Goal: Task Accomplishment & Management: Use online tool/utility

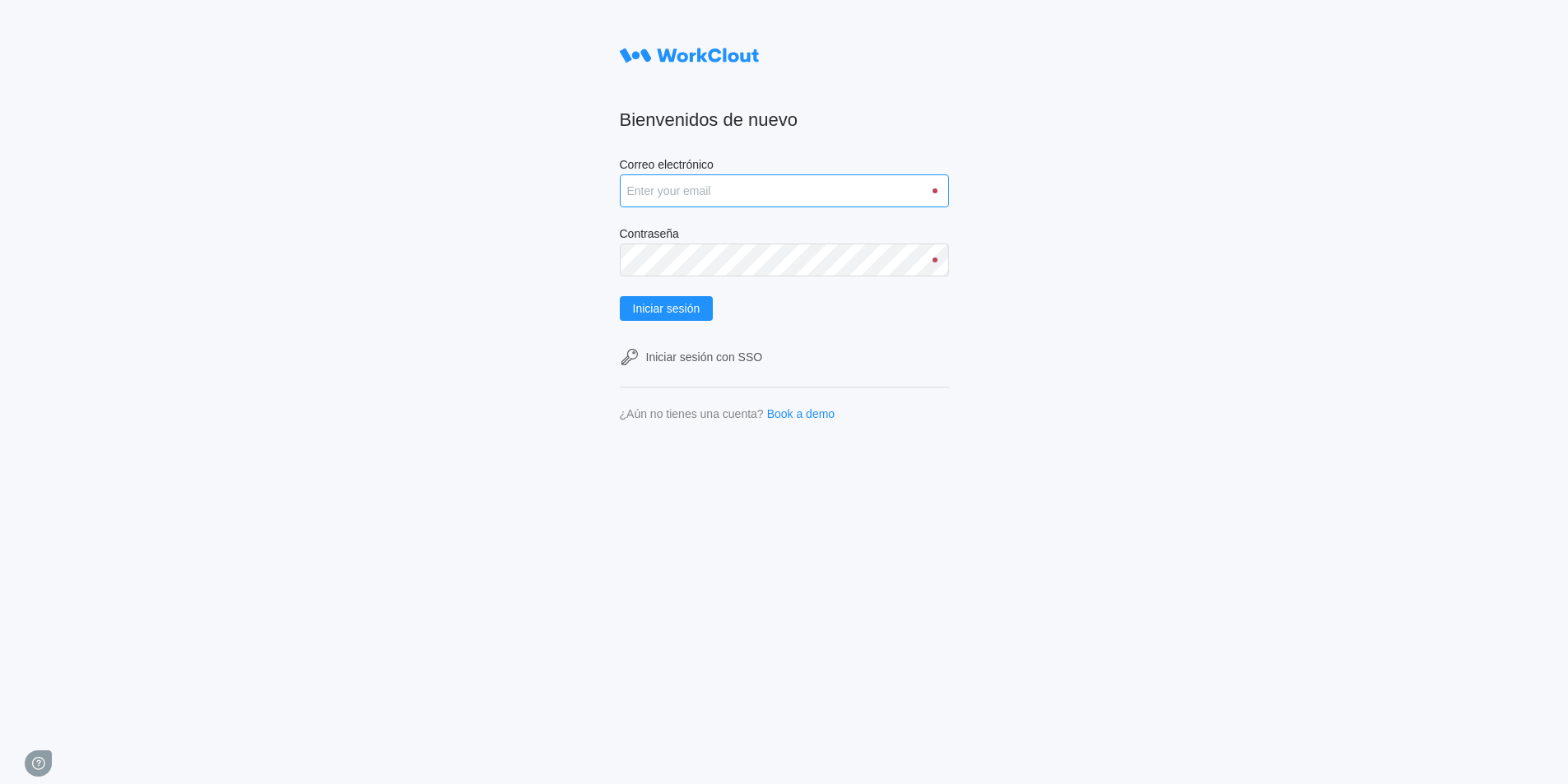
drag, startPoint x: 0, startPoint y: 0, endPoint x: 700, endPoint y: 193, distance: 726.1
click at [700, 193] on input "Correo electrónico" at bounding box center [784, 191] width 329 height 33
type input "david.vargas@mailinator.com"
click at [620, 296] on button "Iniciar sesión" at bounding box center [666, 308] width 94 height 25
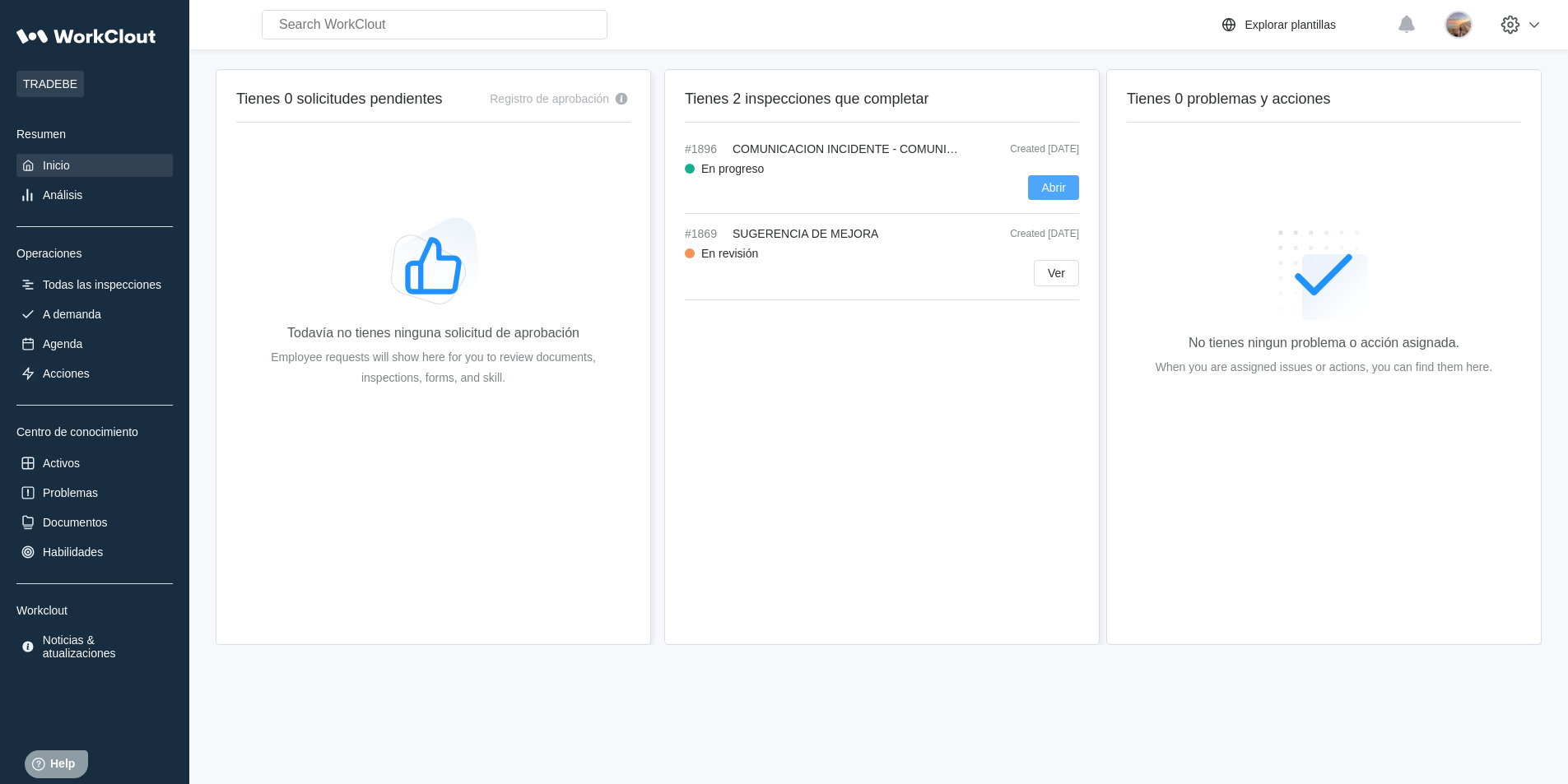
click at [1068, 192] on button "Abrir" at bounding box center [1054, 188] width 51 height 25
click at [965, 181] on div "Abrir" at bounding box center [882, 188] width 394 height 25
click at [988, 210] on div "#1896 COMUNICACION INCIDENTE - COMUNICADO DE RIESGO Created 07/31/25 En progres…" at bounding box center [882, 178] width 394 height 72
click at [1055, 186] on span "Abrir" at bounding box center [1053, 188] width 25 height 12
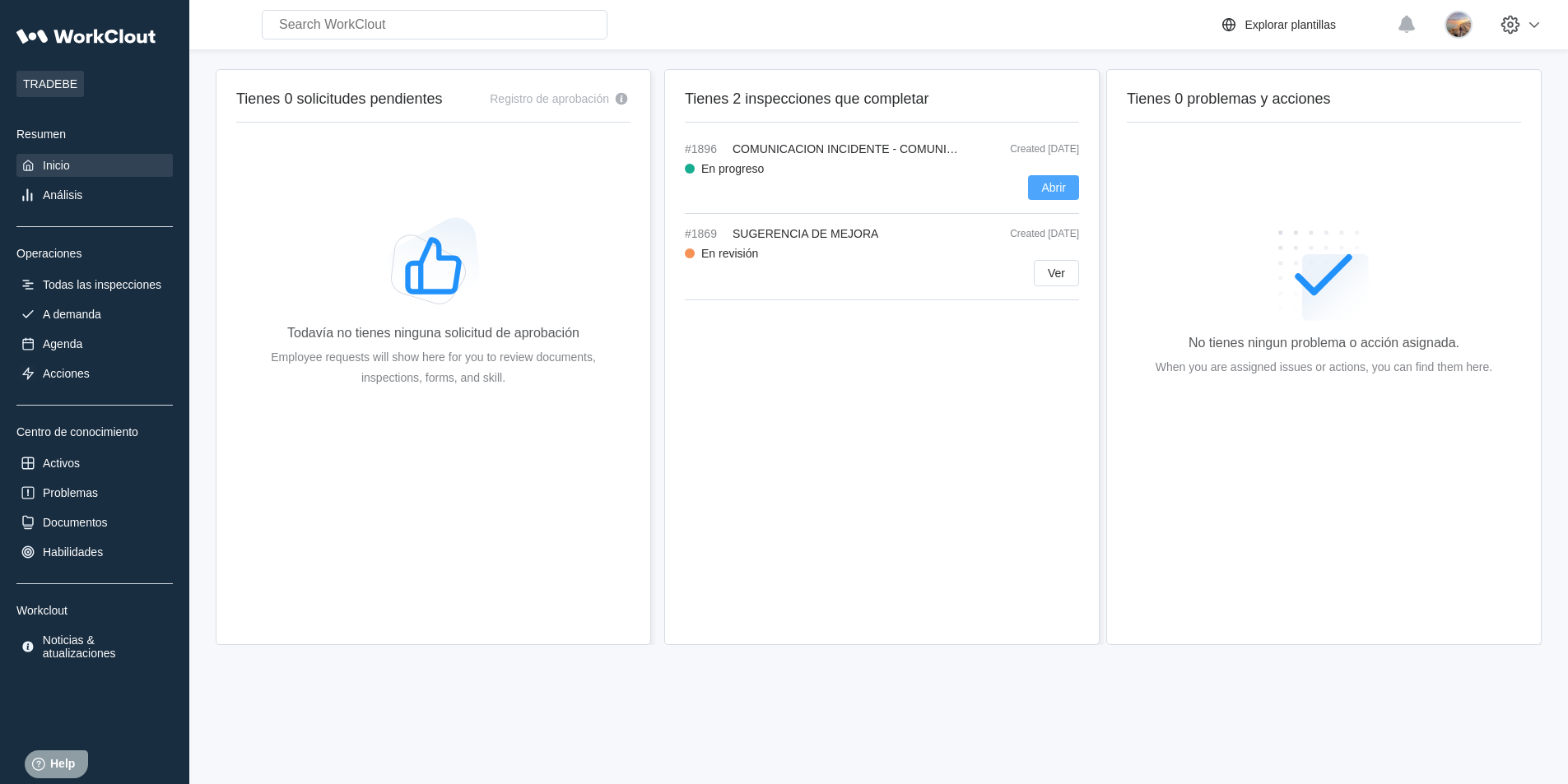
click at [1055, 186] on span "Abrir" at bounding box center [1053, 188] width 25 height 12
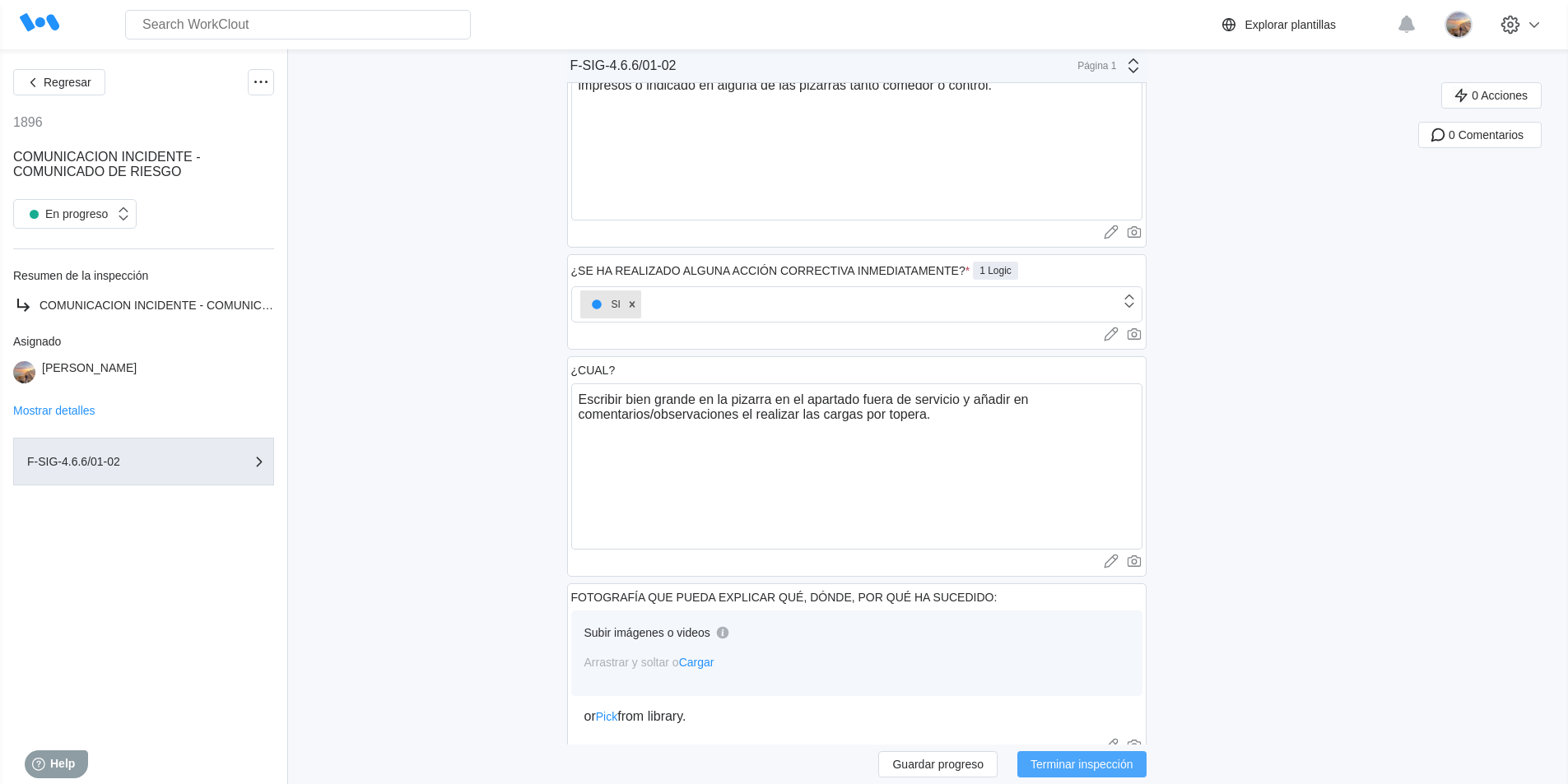
scroll to position [741, 0]
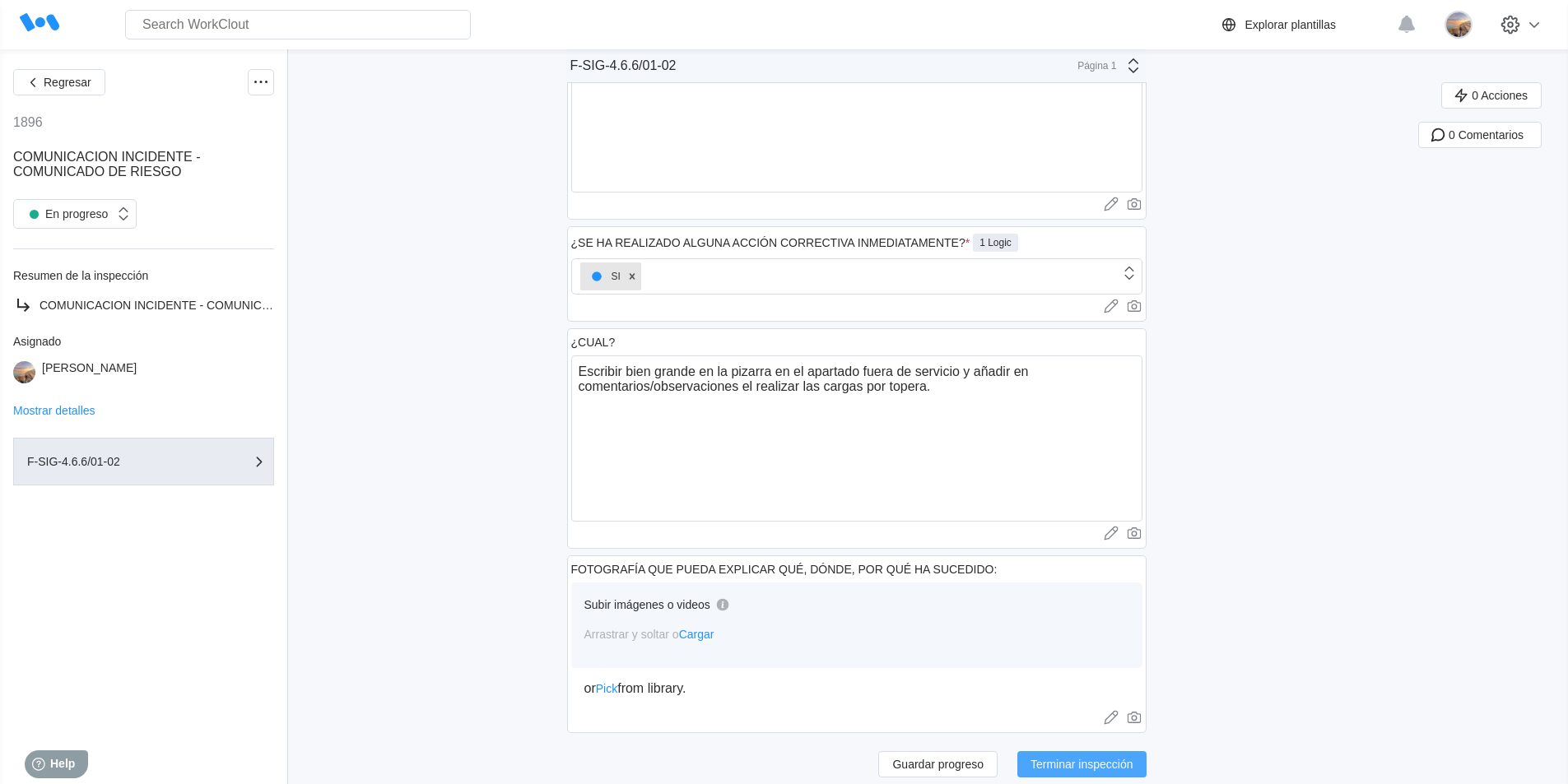
click at [1081, 763] on span "Terminar inspección" at bounding box center [1082, 765] width 103 height 12
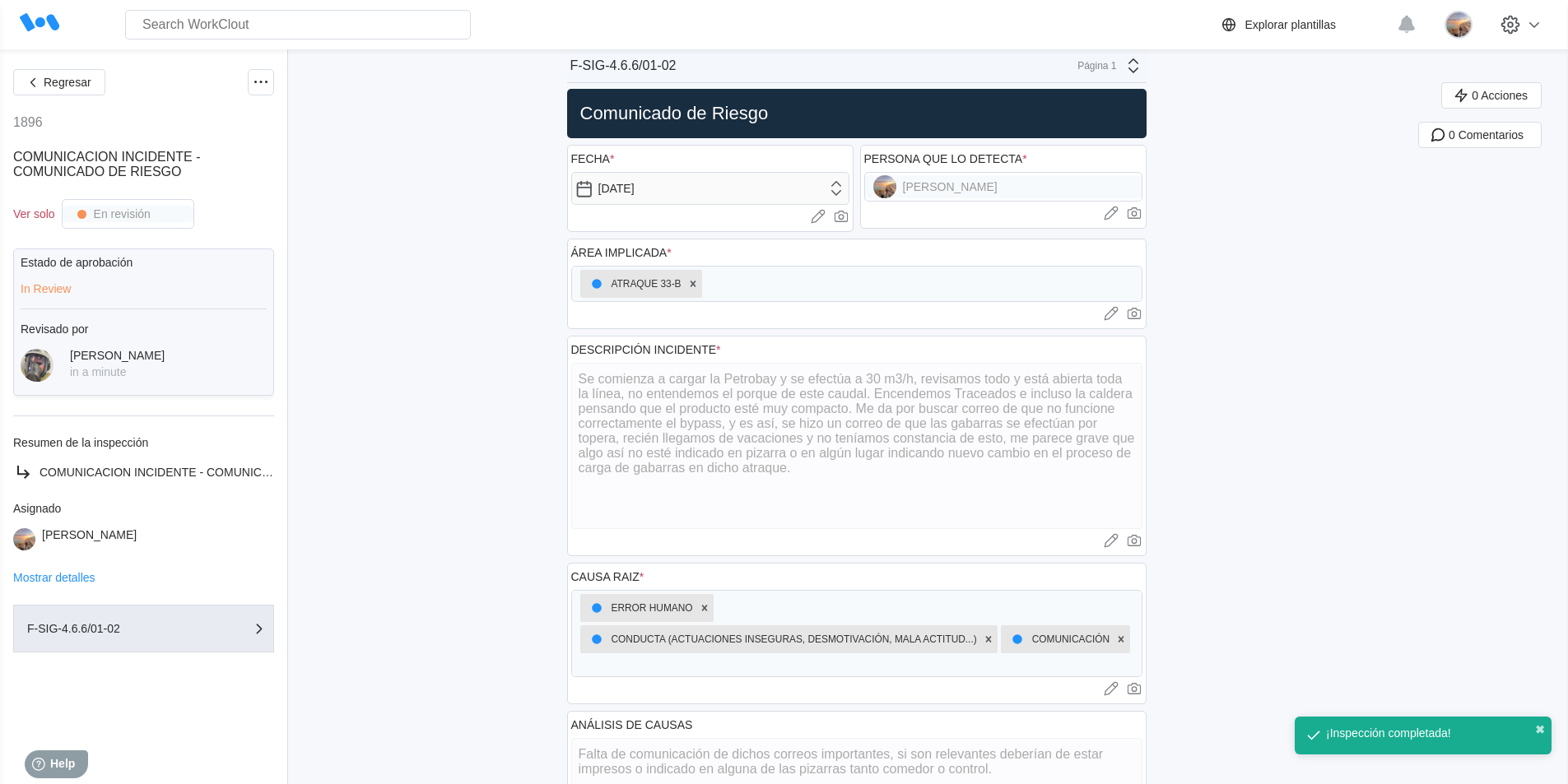
scroll to position [0, 0]
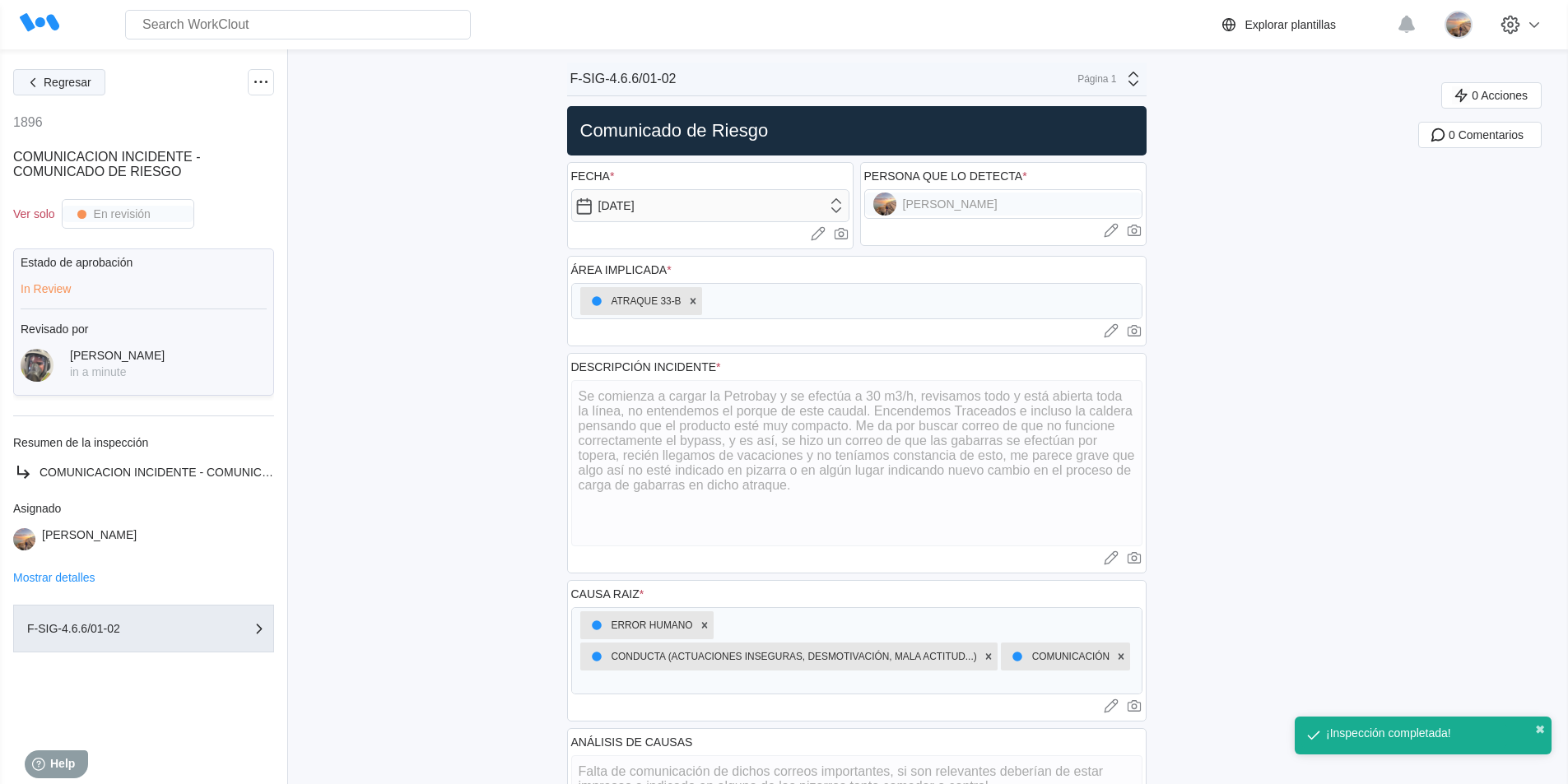
click at [61, 87] on span "Regresar" at bounding box center [67, 83] width 47 height 12
click at [60, 87] on span "Regresar" at bounding box center [67, 83] width 47 height 12
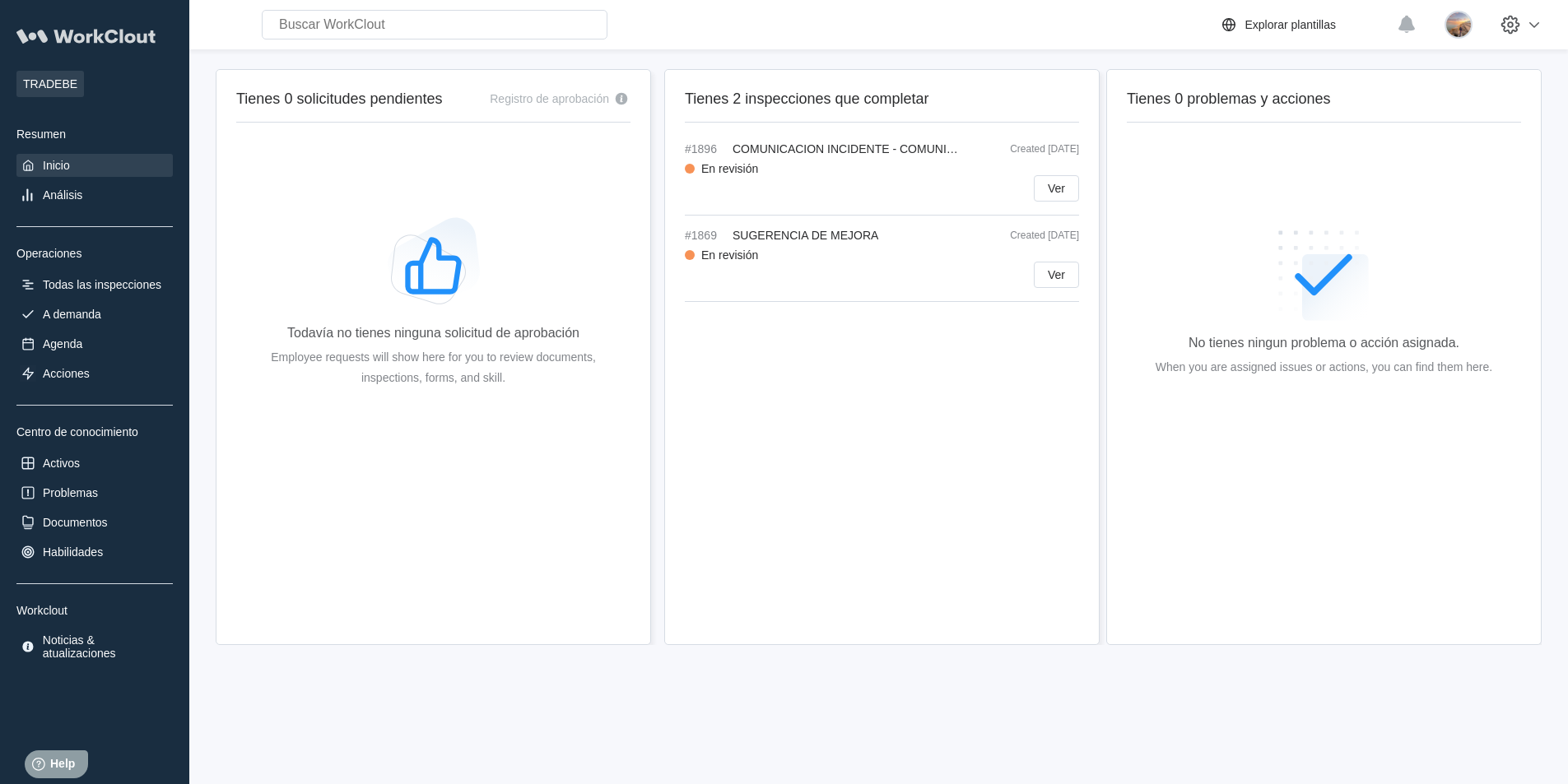
click at [44, 39] on icon at bounding box center [33, 36] width 32 height 15
click at [80, 281] on div "Todas las inspecciones" at bounding box center [102, 284] width 118 height 13
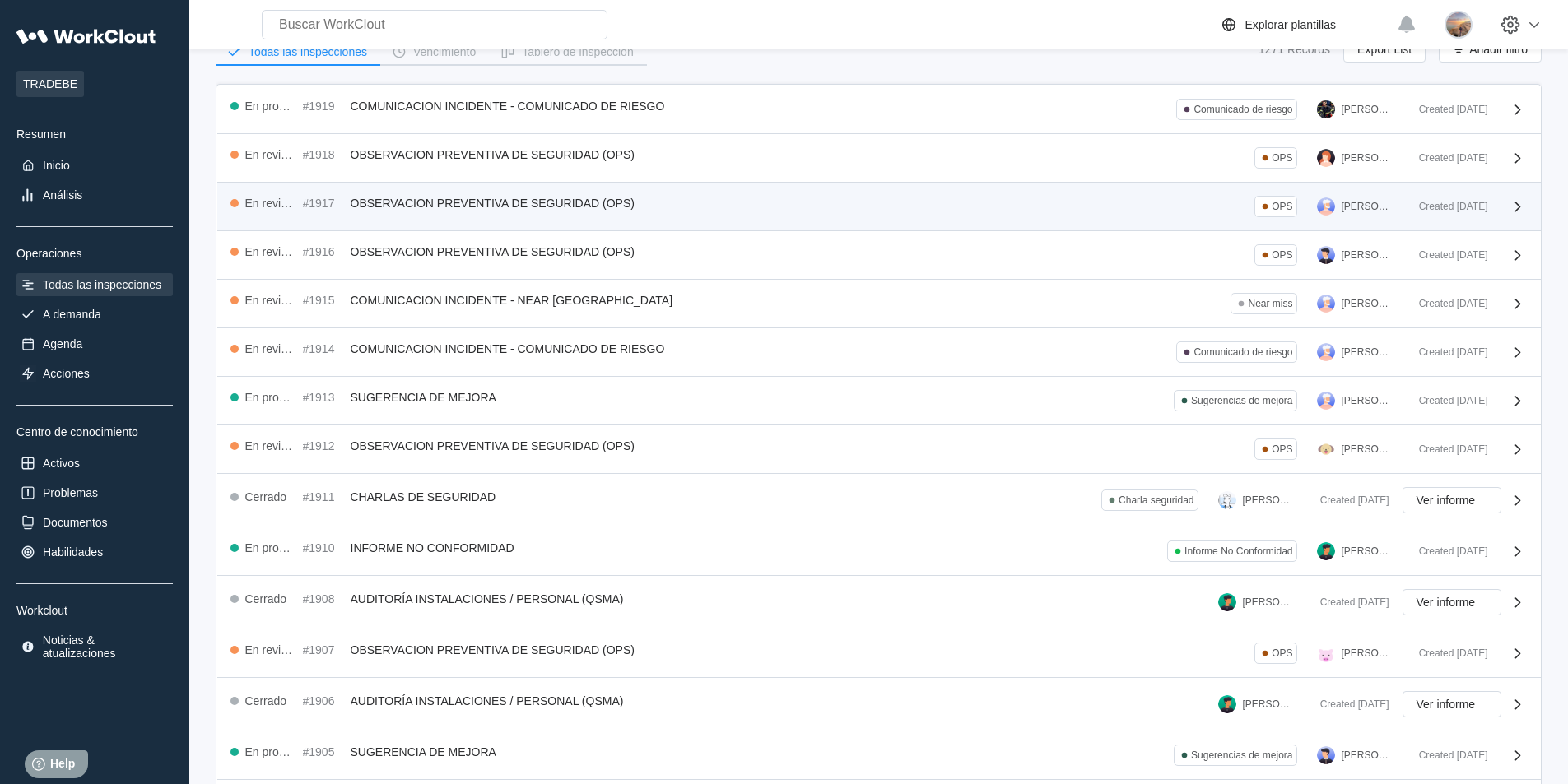
scroll to position [210, 0]
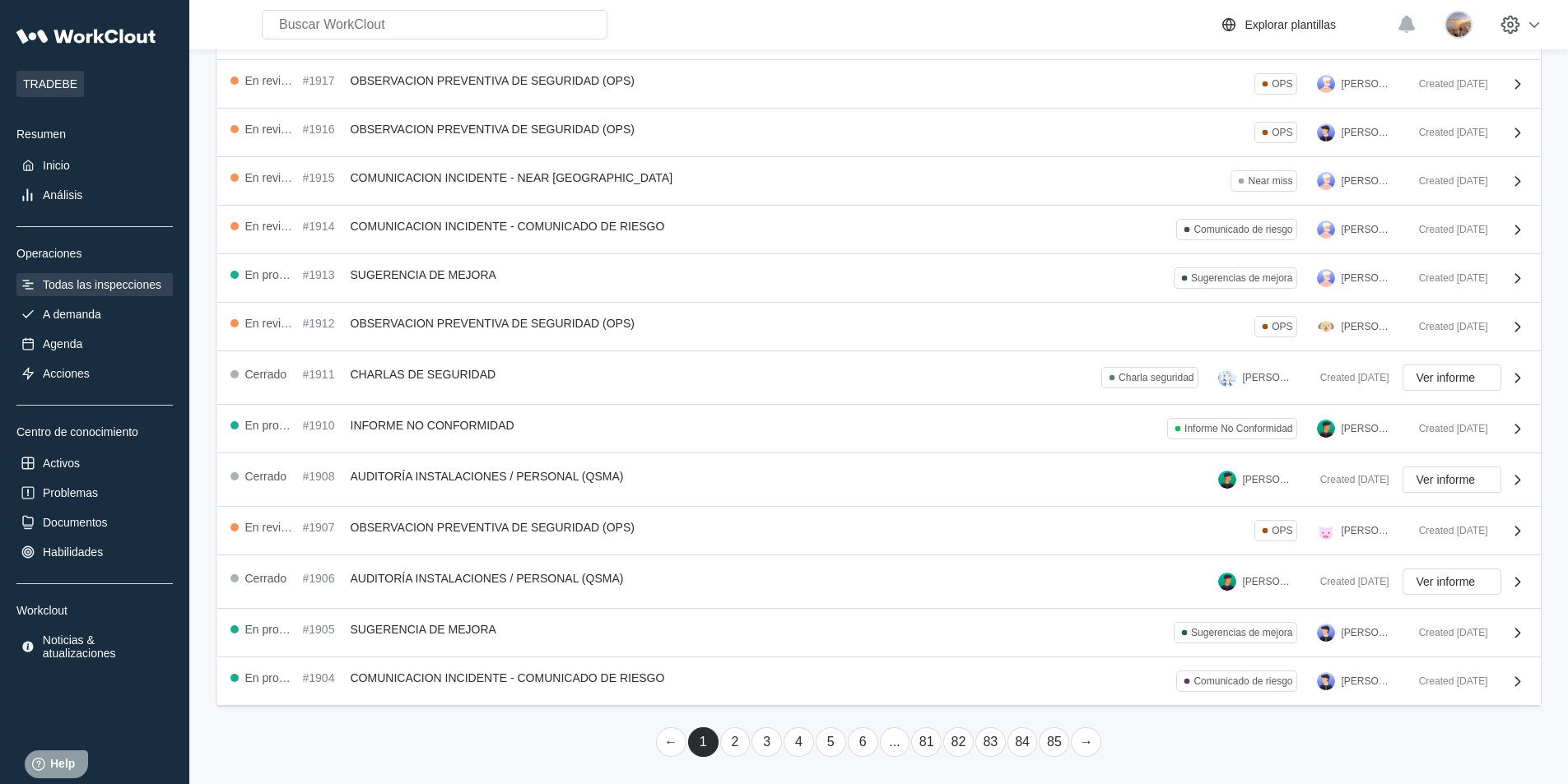
click at [730, 738] on link "2" at bounding box center [735, 743] width 31 height 30
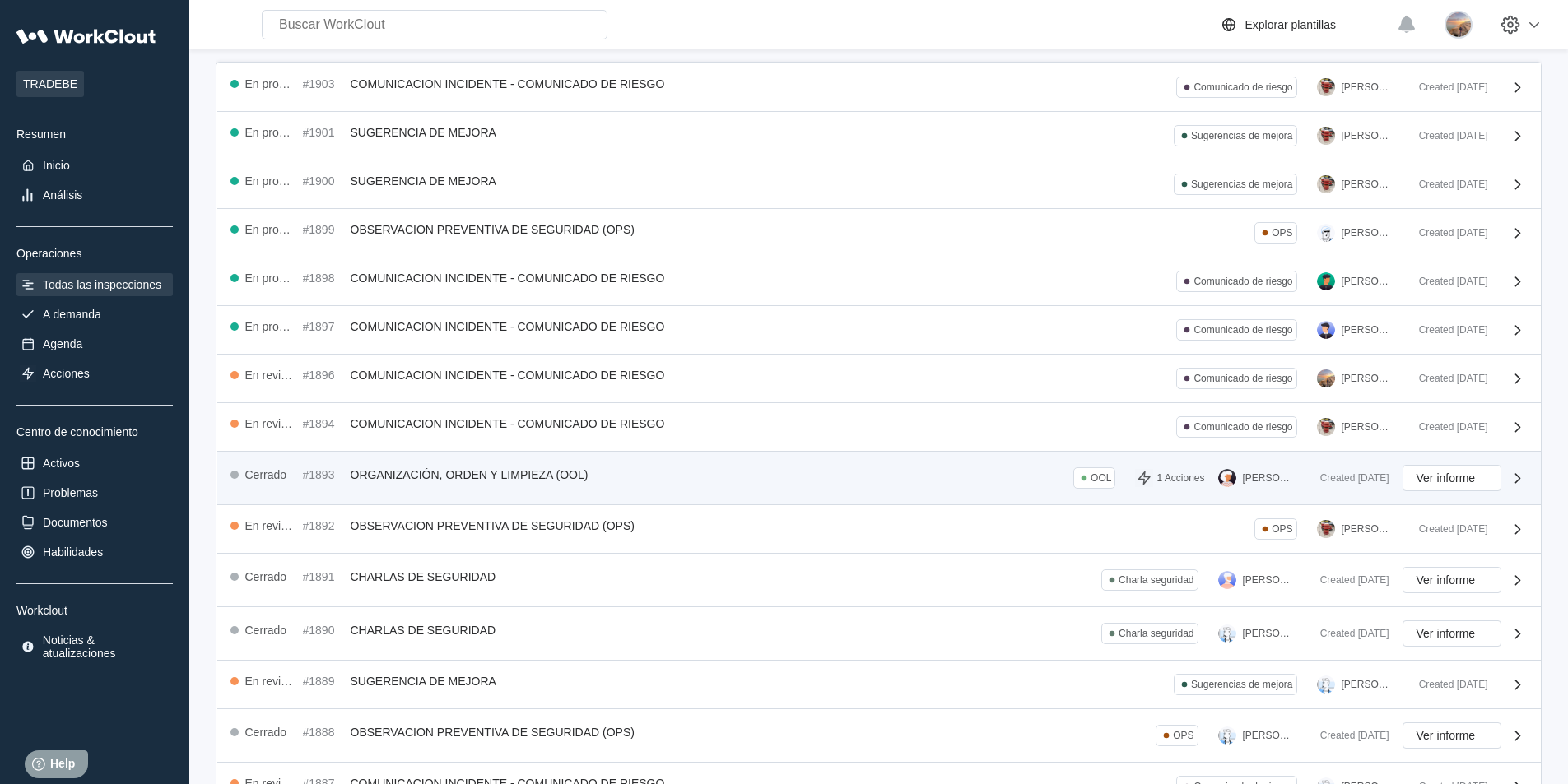
scroll to position [215, 0]
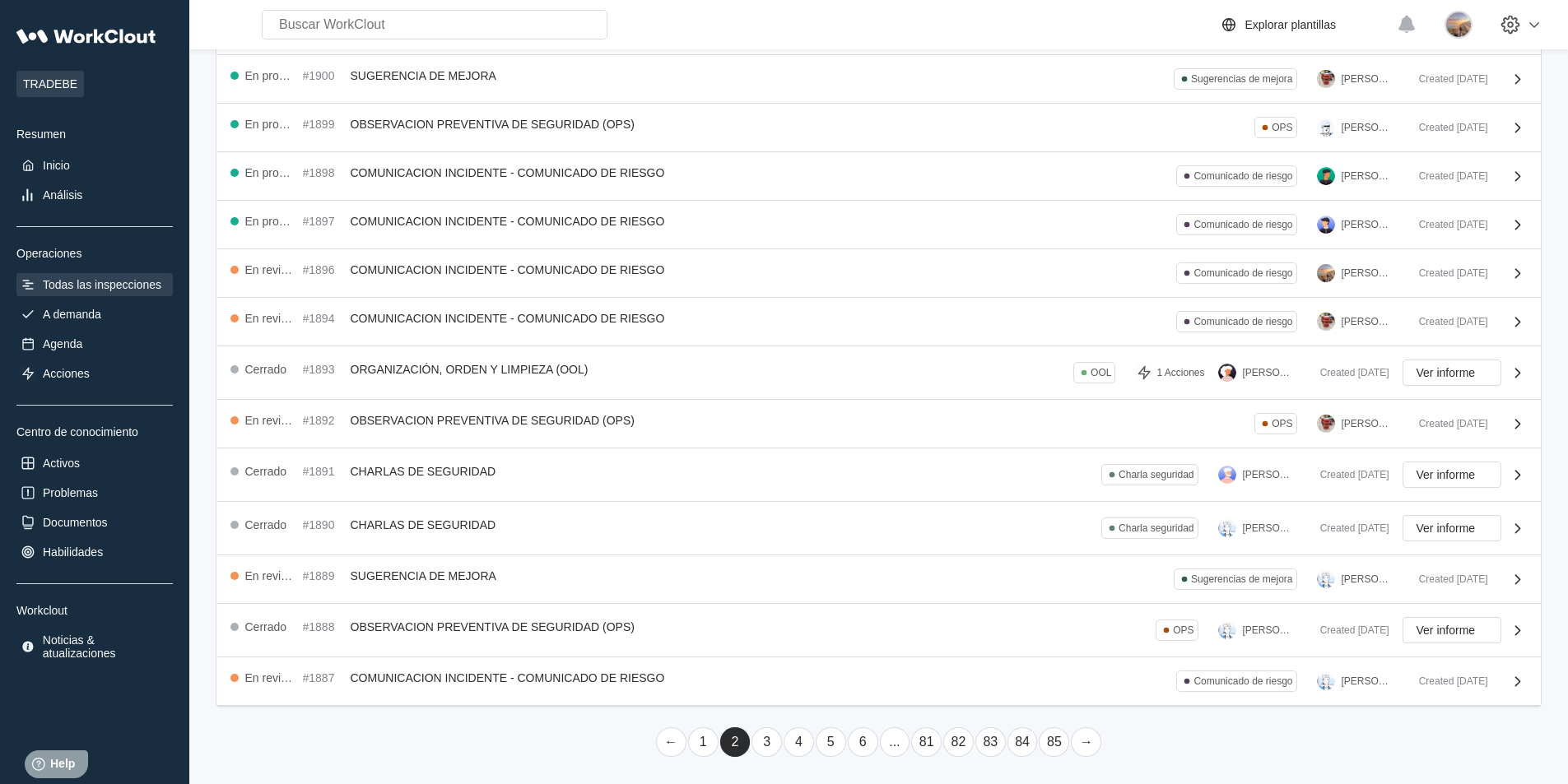
click at [710, 749] on link "1" at bounding box center [703, 743] width 31 height 30
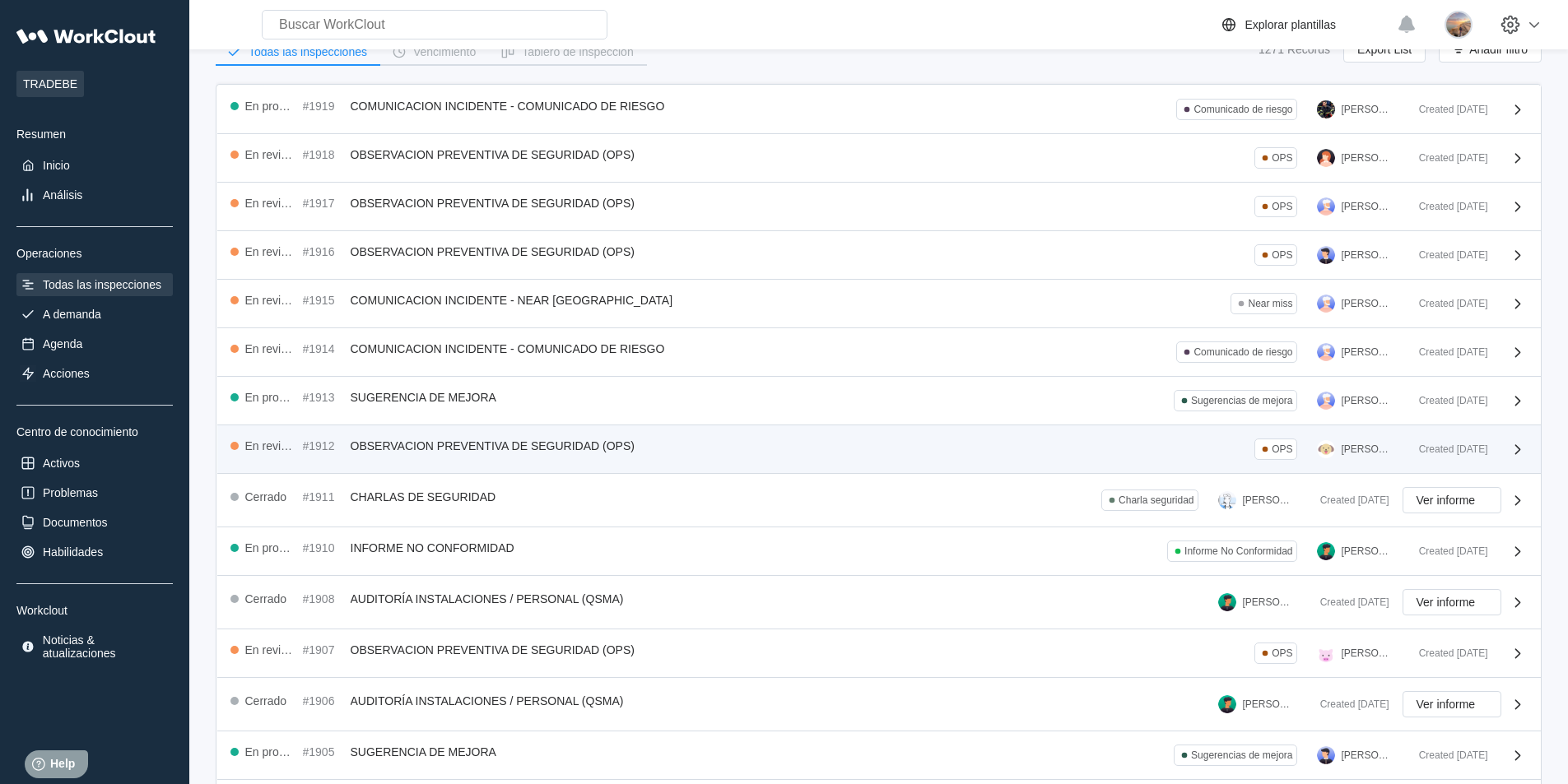
scroll to position [0, 0]
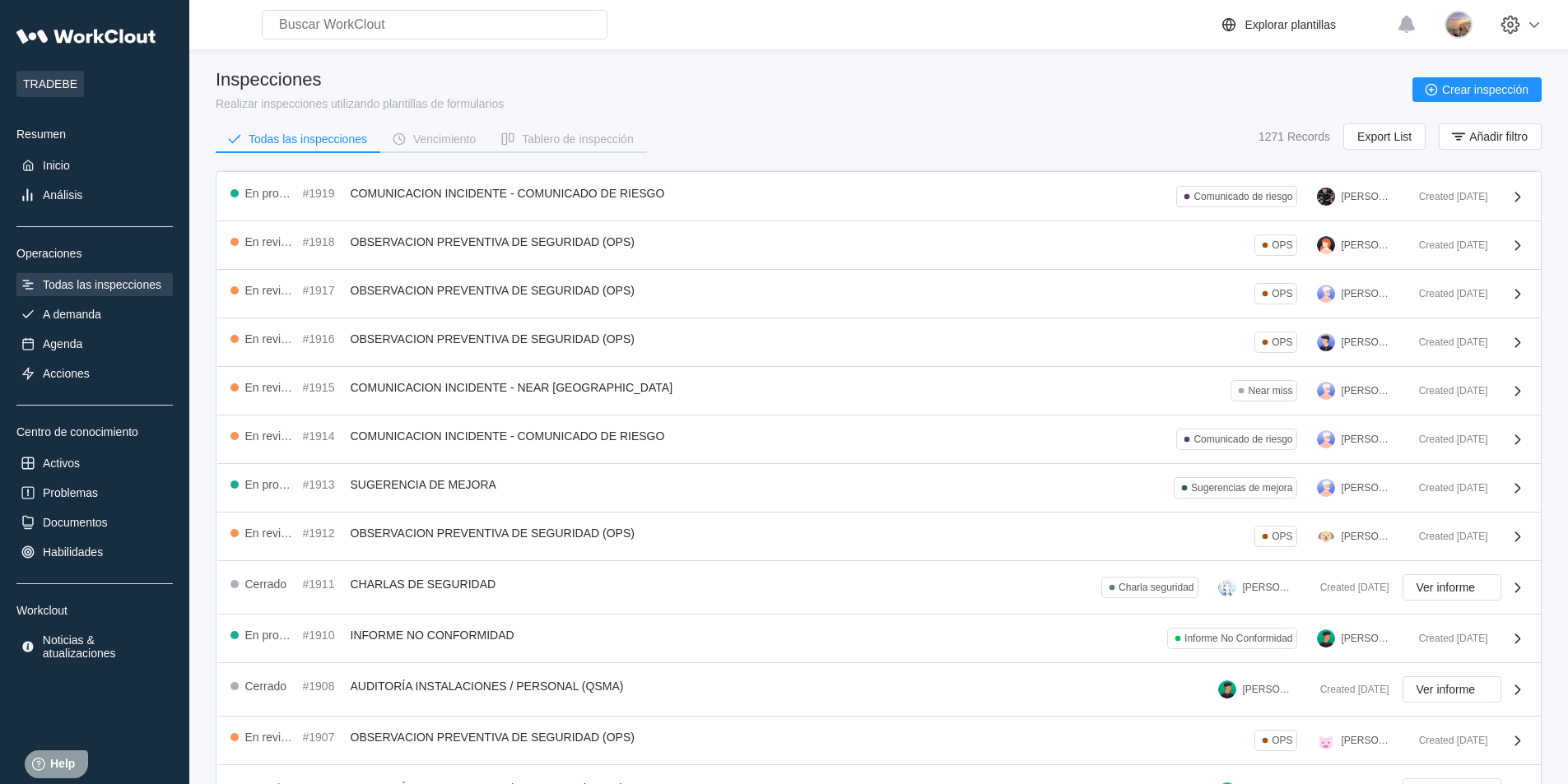
click at [1448, 638] on div "Created 08/21/25" at bounding box center [1447, 639] width 82 height 12
click at [1432, 635] on div "Created 08/21/25" at bounding box center [1447, 639] width 82 height 12
click at [1466, 652] on div "En progreso #1910 INFORME NO CONFORMIDAD Informe No Conformidad CLARA MASTRIA C…" at bounding box center [879, 639] width 1323 height 48
click at [1517, 632] on icon at bounding box center [1518, 639] width 20 height 20
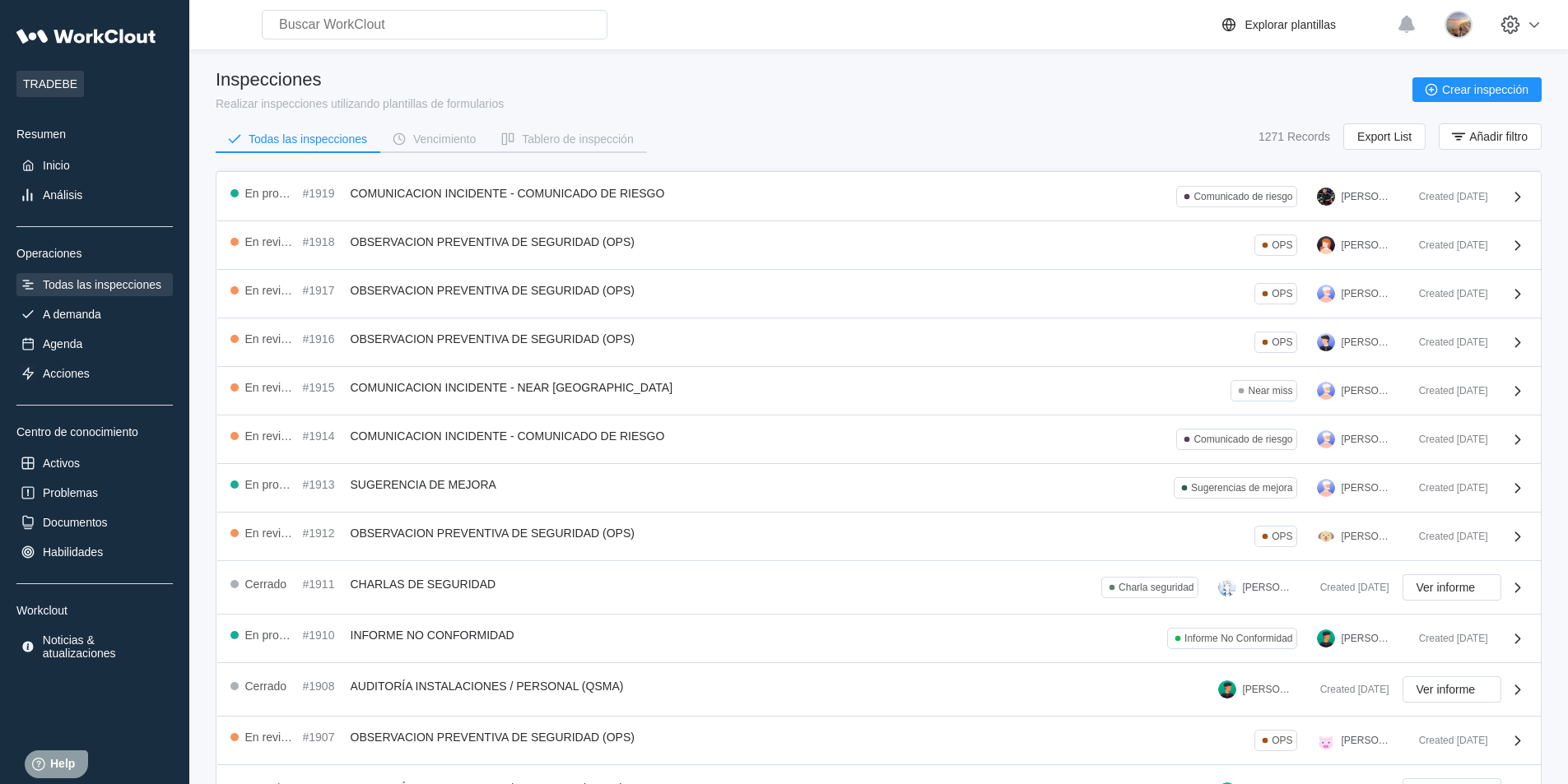
drag, startPoint x: 922, startPoint y: 622, endPoint x: 791, endPoint y: 635, distance: 131.6
click at [921, 622] on div "En progreso #1910 INFORME NO CONFORMIDAD Informe No Conformidad CLARA MASTRIA C…" at bounding box center [879, 639] width 1323 height 48
click at [375, 639] on span "INFORME NO CONFORMIDAD" at bounding box center [432, 635] width 164 height 13
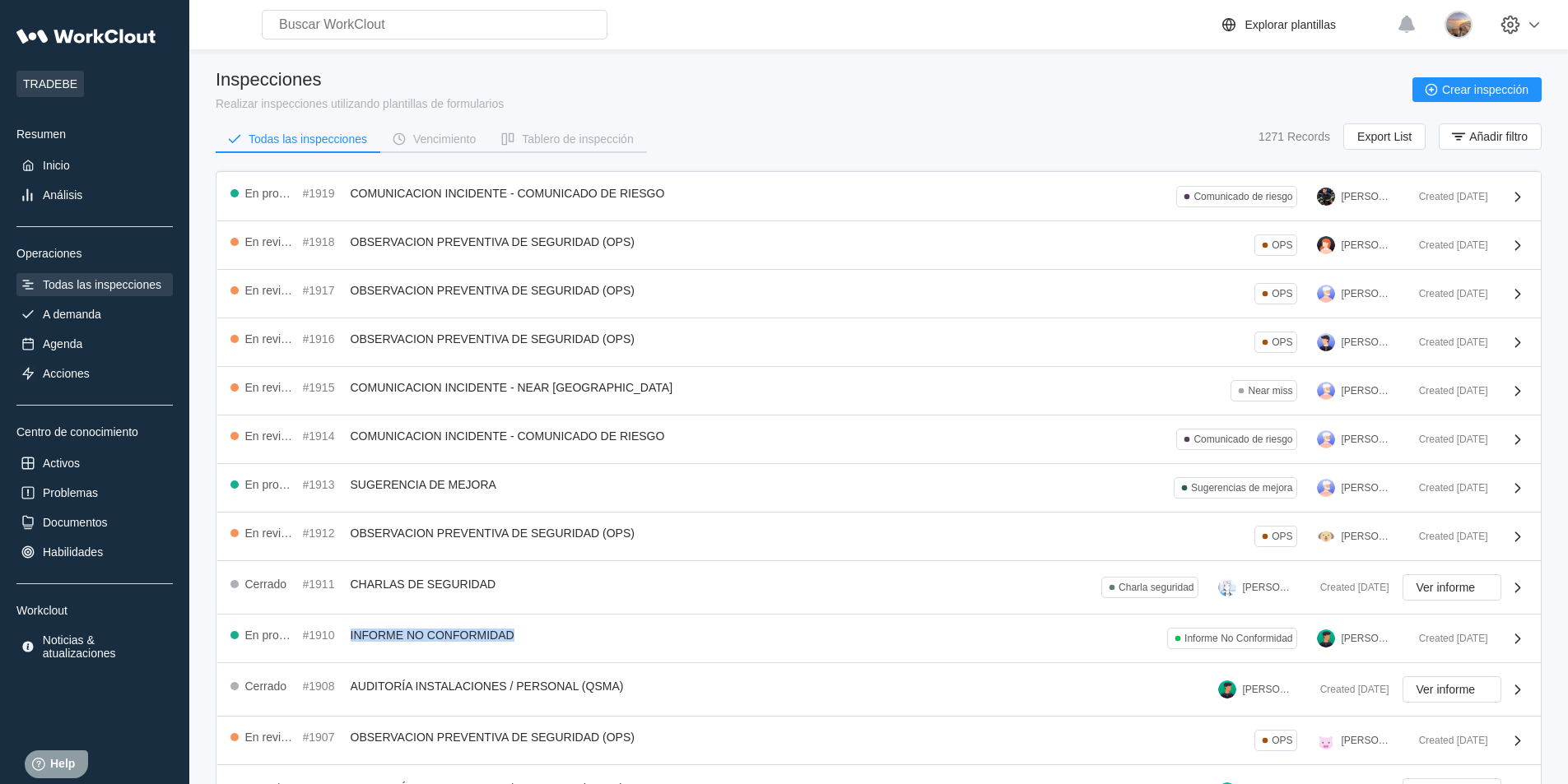
click at [999, 641] on div "En progreso #1910 INFORME NO CONFORMIDAD Informe No Conformidad CLARA MASTRIA" at bounding box center [818, 639] width 1175 height 22
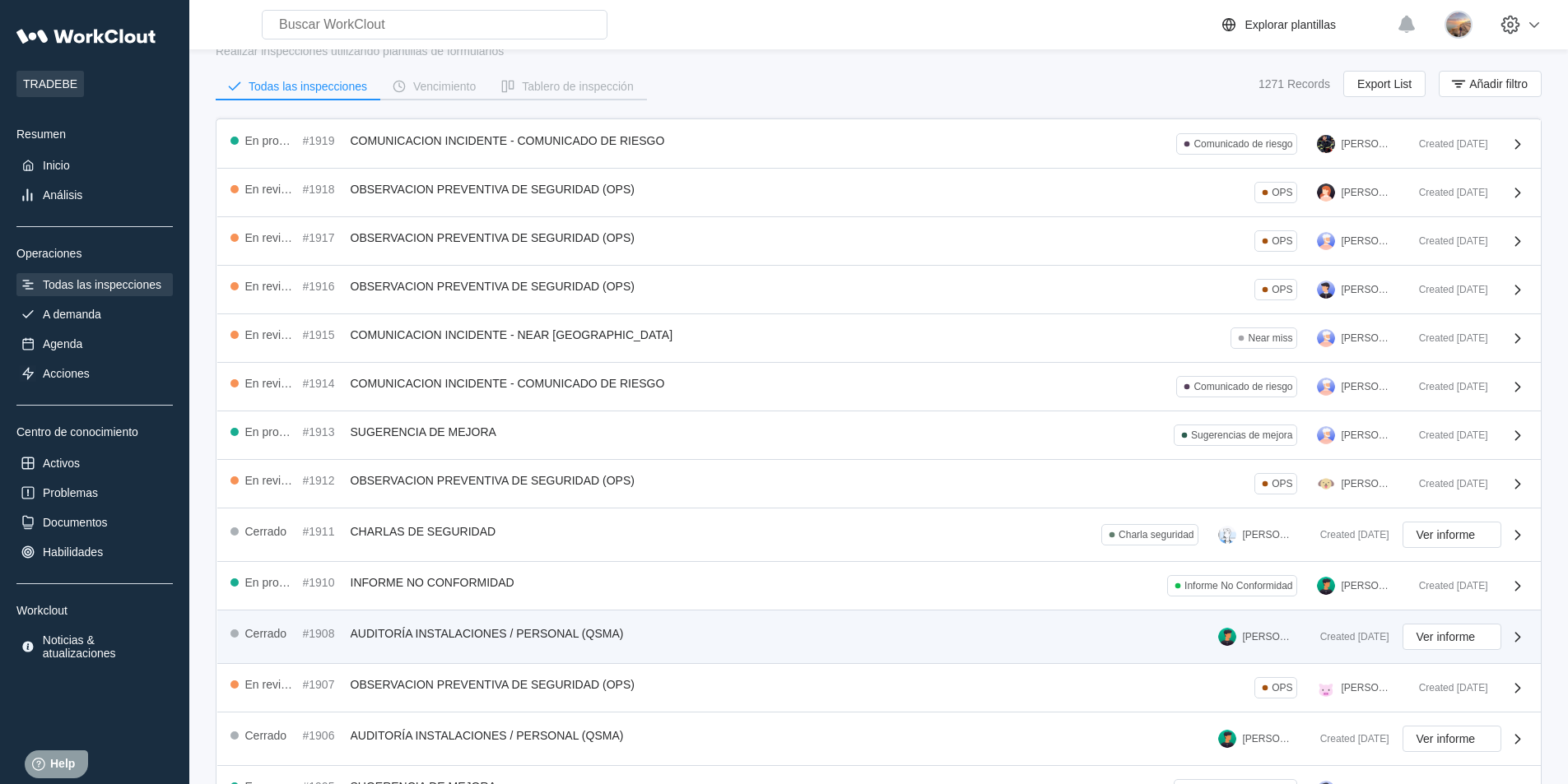
scroll to position [82, 0]
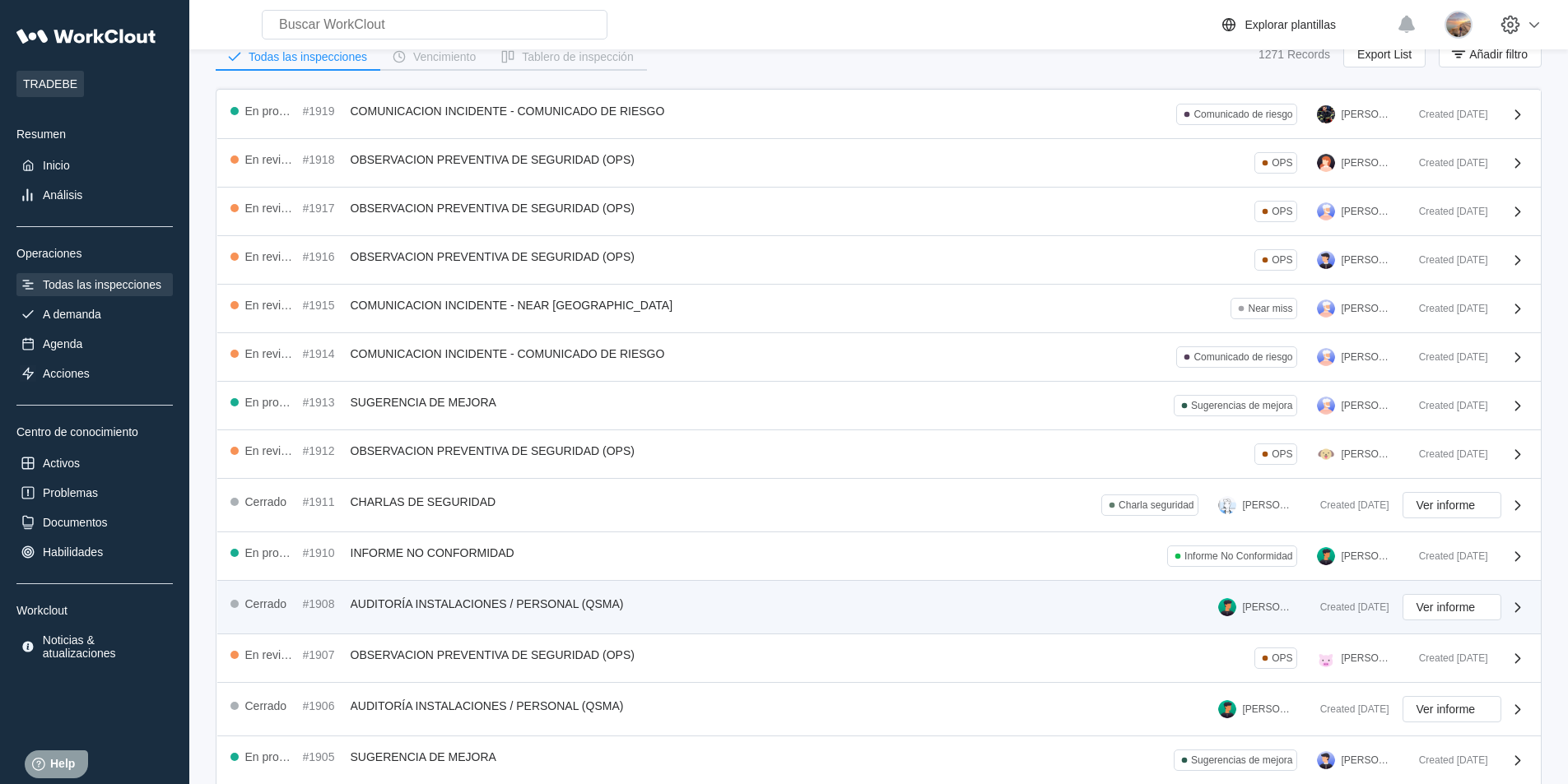
click at [1001, 621] on div "Cerrado #1908 AUDITORÍA INSTALACIONES / PERSONAL (QSMA) CLARA MASTRIA Created 0…" at bounding box center [879, 608] width 1323 height 53
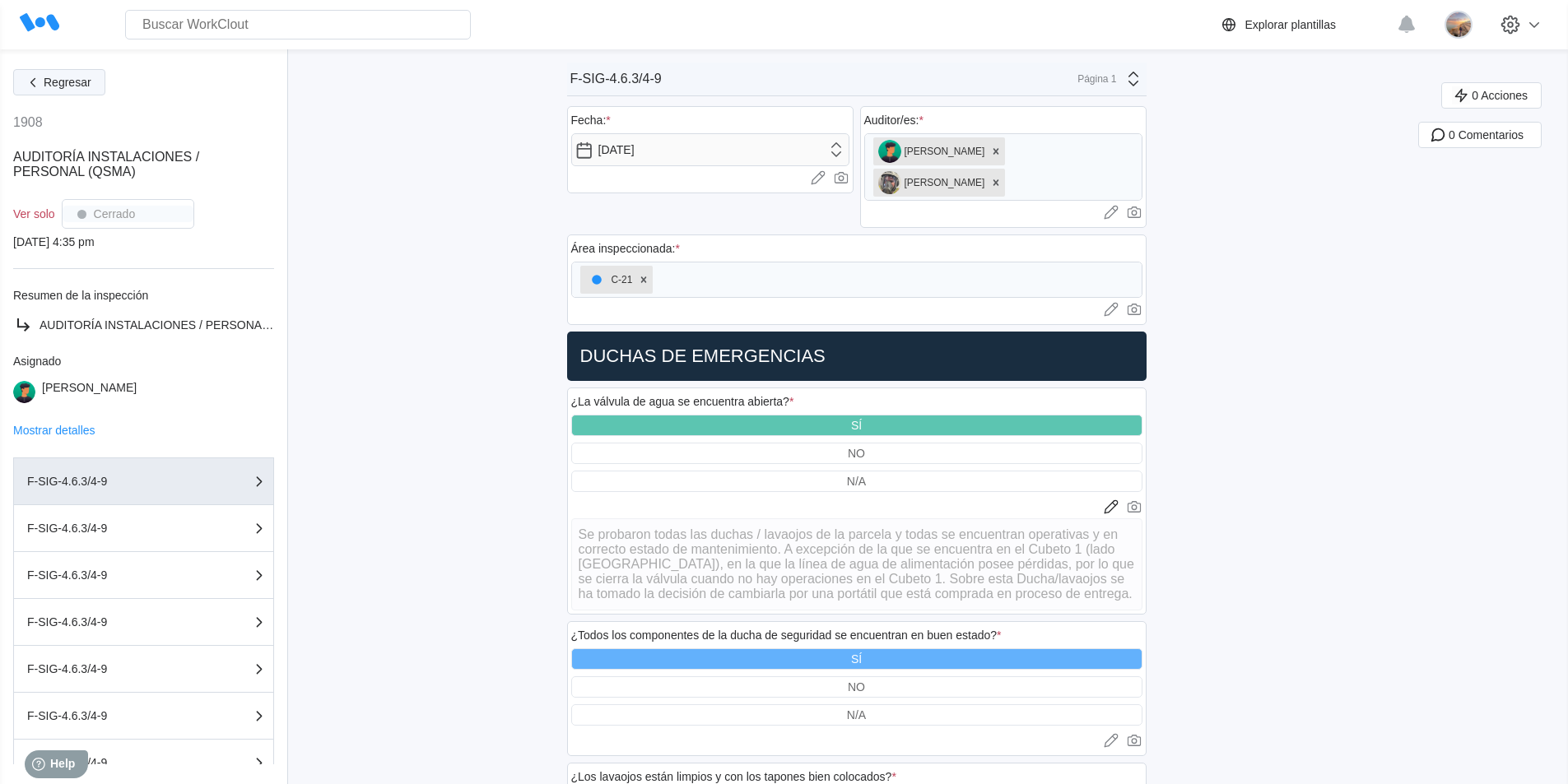
click at [51, 81] on span "Regresar" at bounding box center [67, 83] width 47 height 12
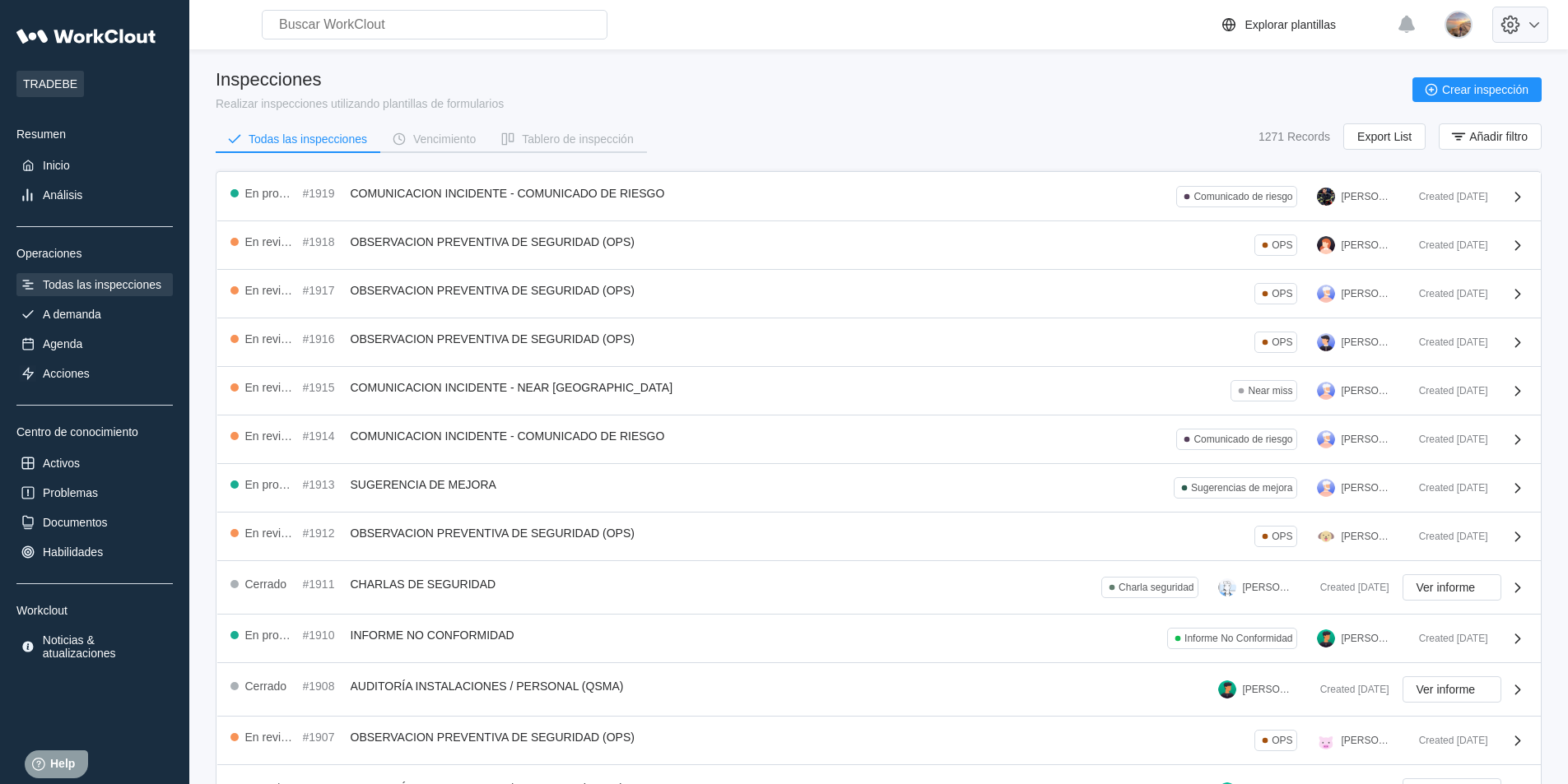
click at [1525, 31] on icon at bounding box center [1510, 25] width 28 height 28
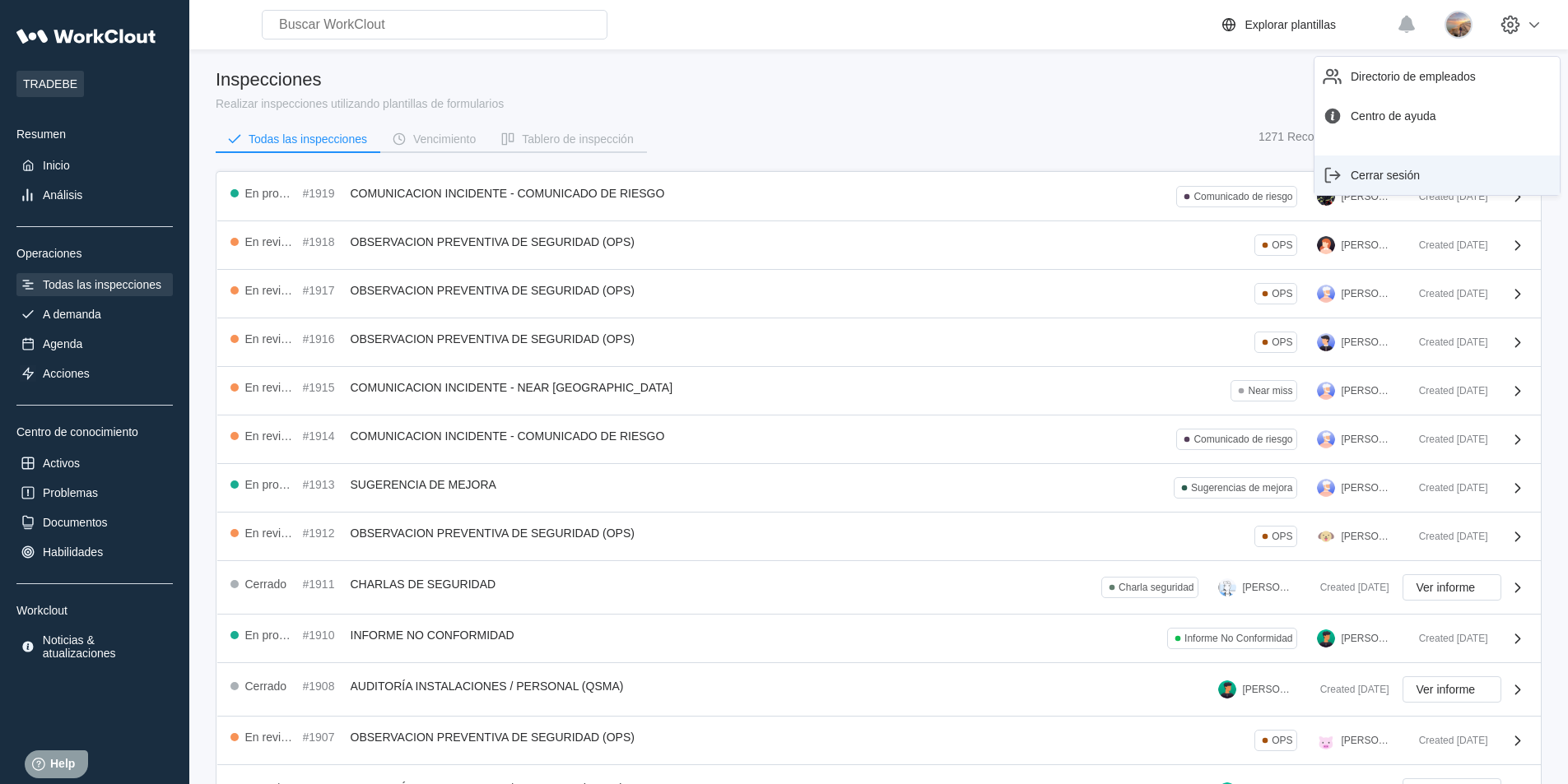
click at [1368, 176] on div "Cerrar sesión" at bounding box center [1385, 175] width 69 height 13
